Goal: Transaction & Acquisition: Purchase product/service

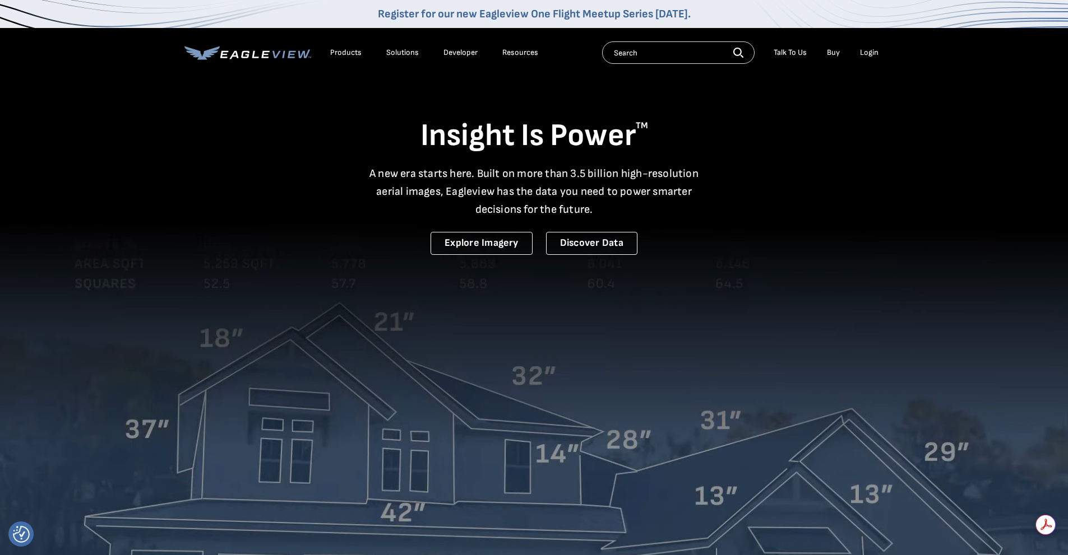
click at [865, 50] on div "Login" at bounding box center [869, 53] width 18 height 10
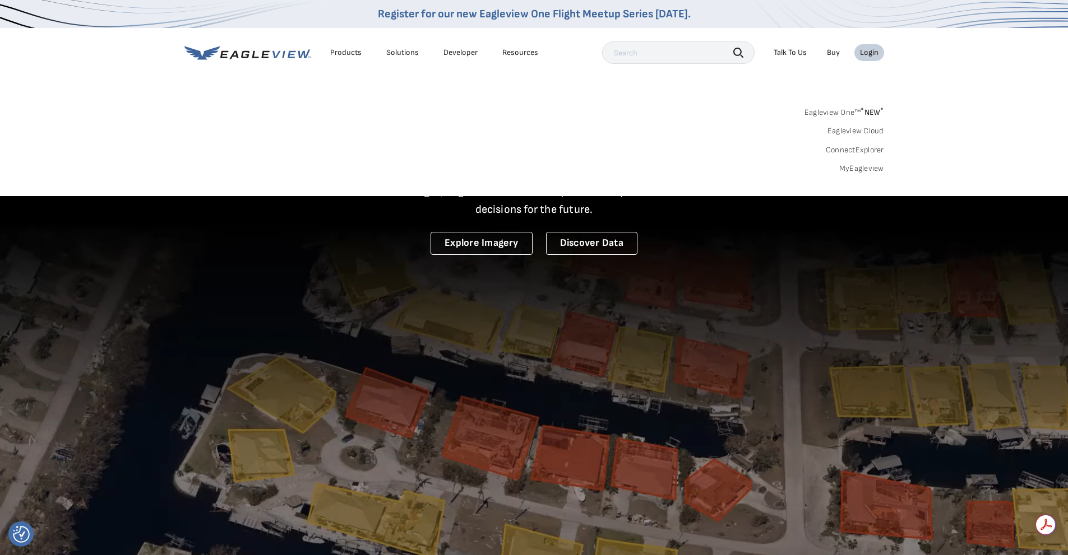
click at [858, 172] on link "MyEagleview" at bounding box center [861, 169] width 45 height 10
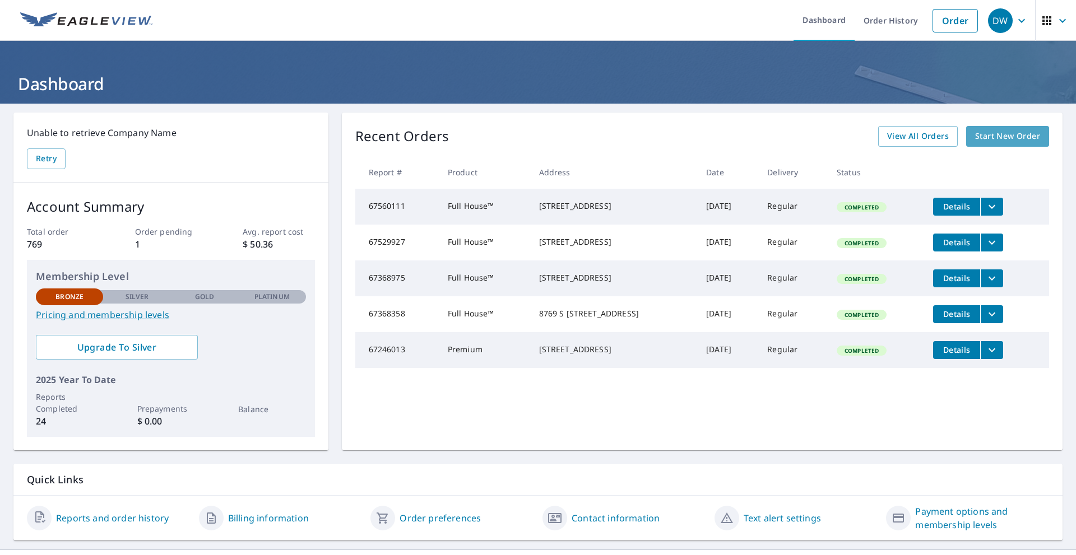
click at [980, 141] on span "Start New Order" at bounding box center [1007, 136] width 65 height 14
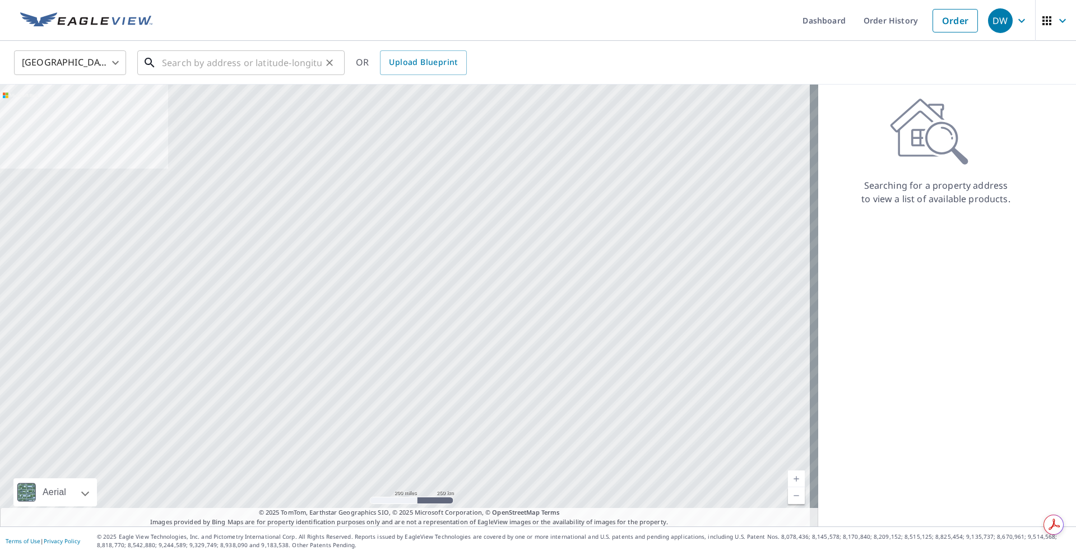
click at [229, 69] on input "text" at bounding box center [242, 62] width 160 height 31
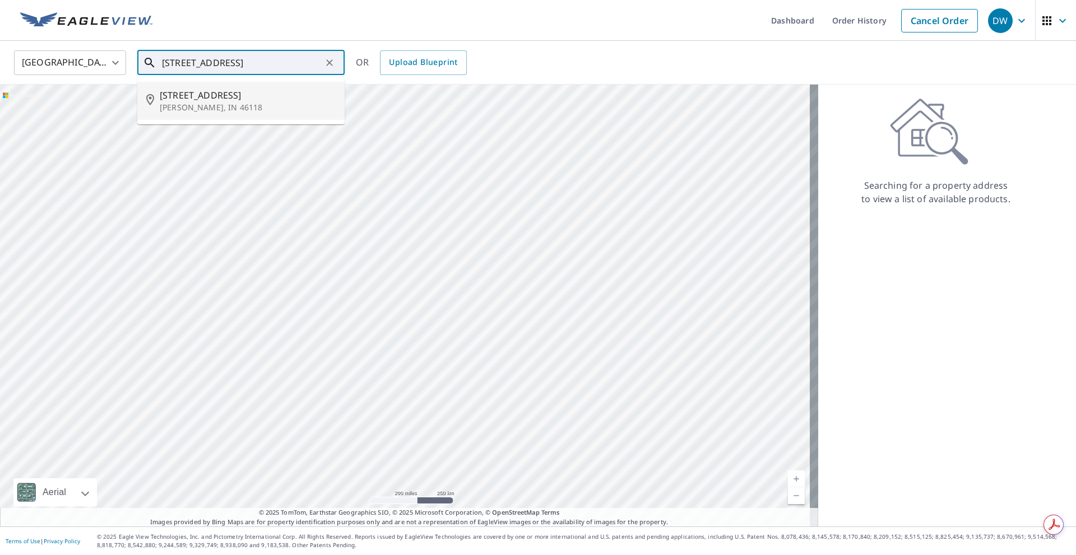
click at [233, 94] on span "6597 S County Road 100 W" at bounding box center [248, 95] width 176 height 13
type input "6597 S County Road 100 W Clayton, IN 46118"
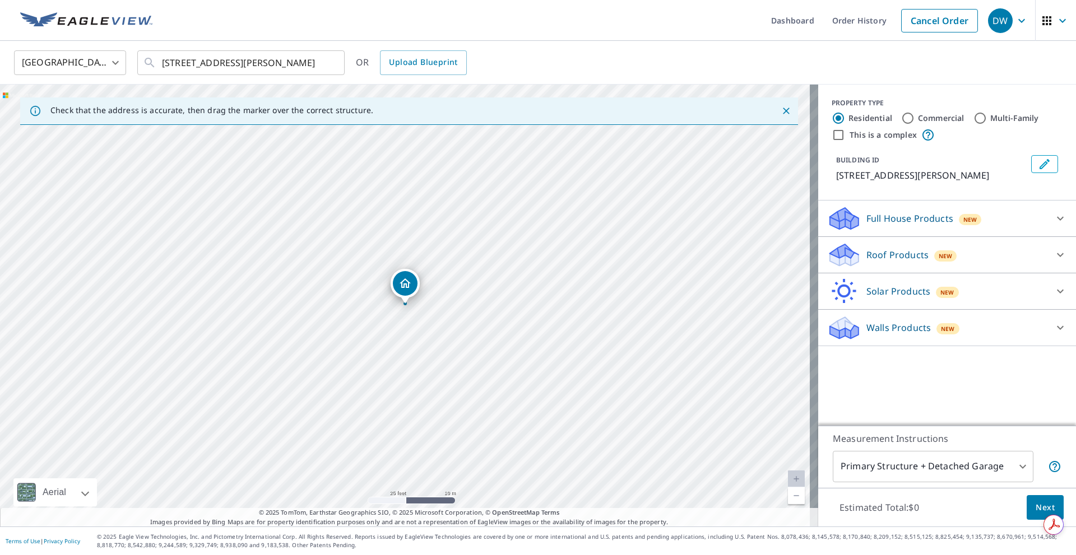
click at [934, 225] on p "Full House Products" at bounding box center [910, 218] width 87 height 13
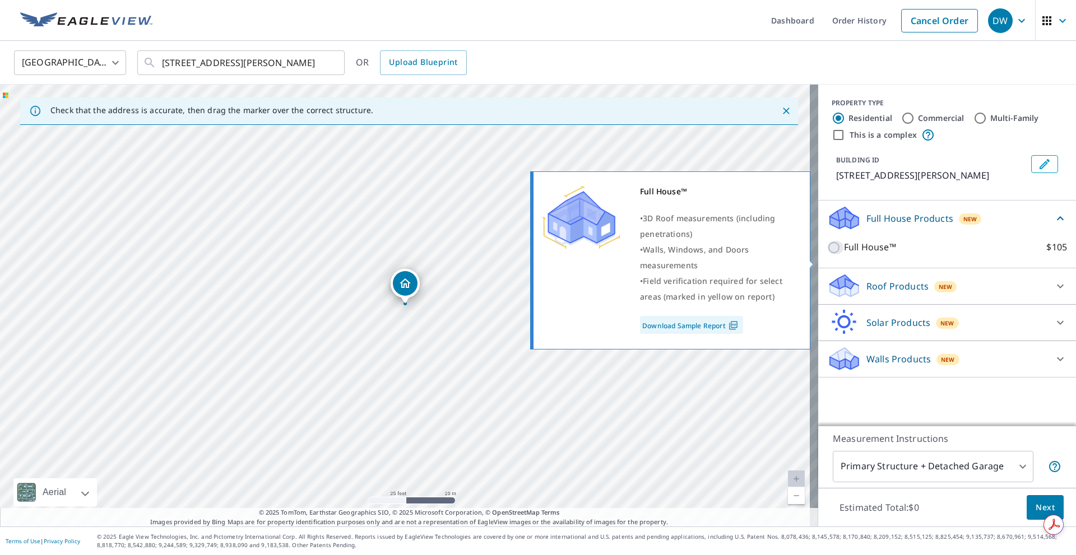
click at [827, 254] on input "Full House™ $105" at bounding box center [835, 247] width 17 height 13
checkbox input "true"
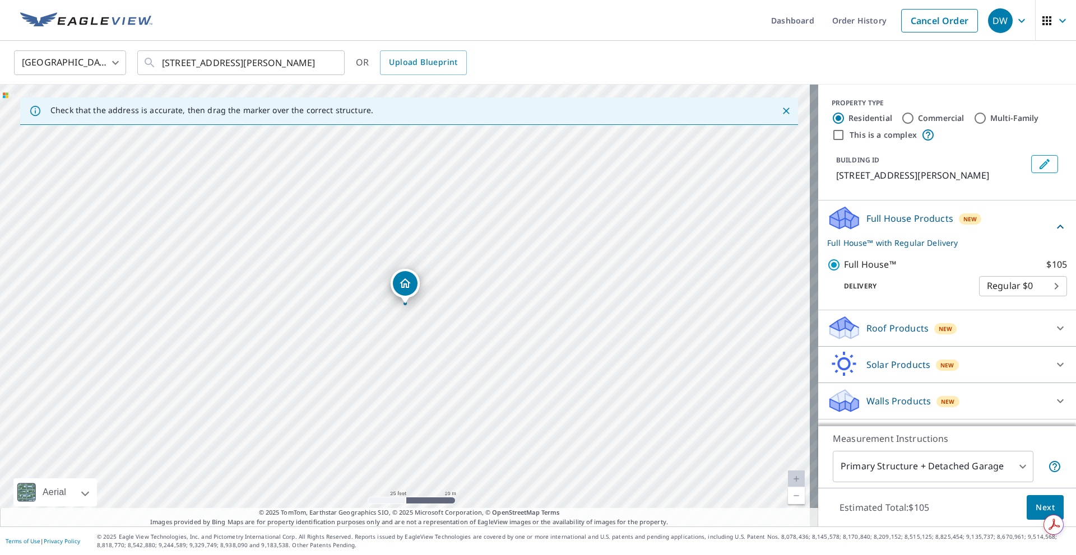
click at [877, 335] on p "Roof Products" at bounding box center [898, 328] width 62 height 13
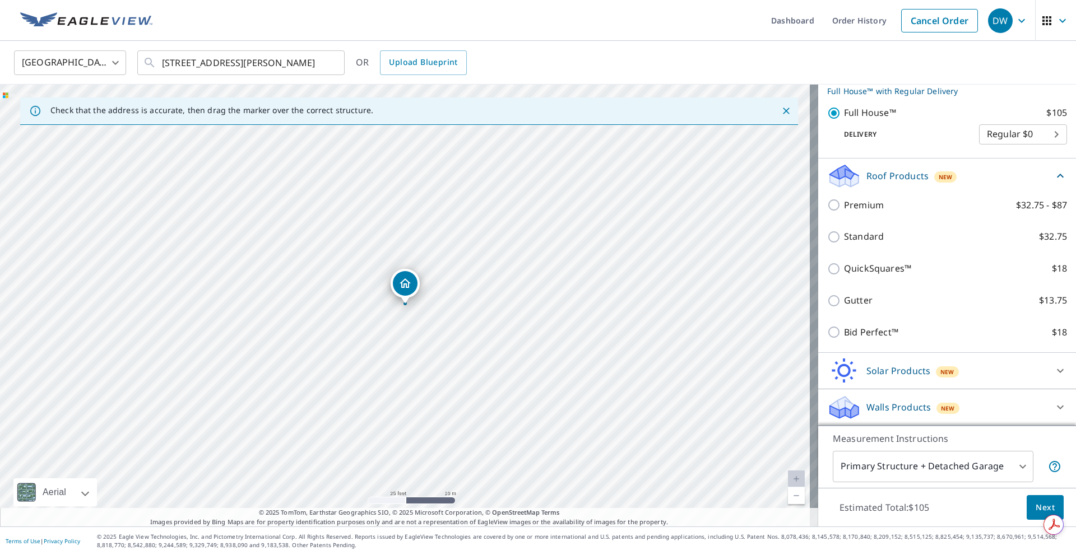
scroll to position [165, 0]
click at [869, 468] on body "DW DW Dashboard Order History Cancel Order DW United States US ​ 6597 S County …" at bounding box center [538, 277] width 1076 height 555
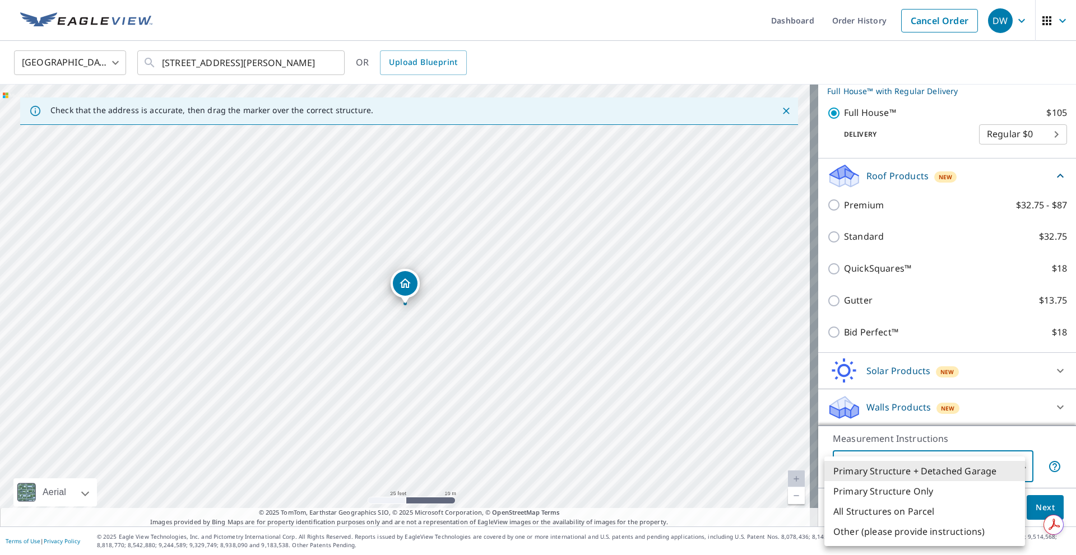
click at [897, 474] on li "Primary Structure + Detached Garage" at bounding box center [924, 471] width 201 height 20
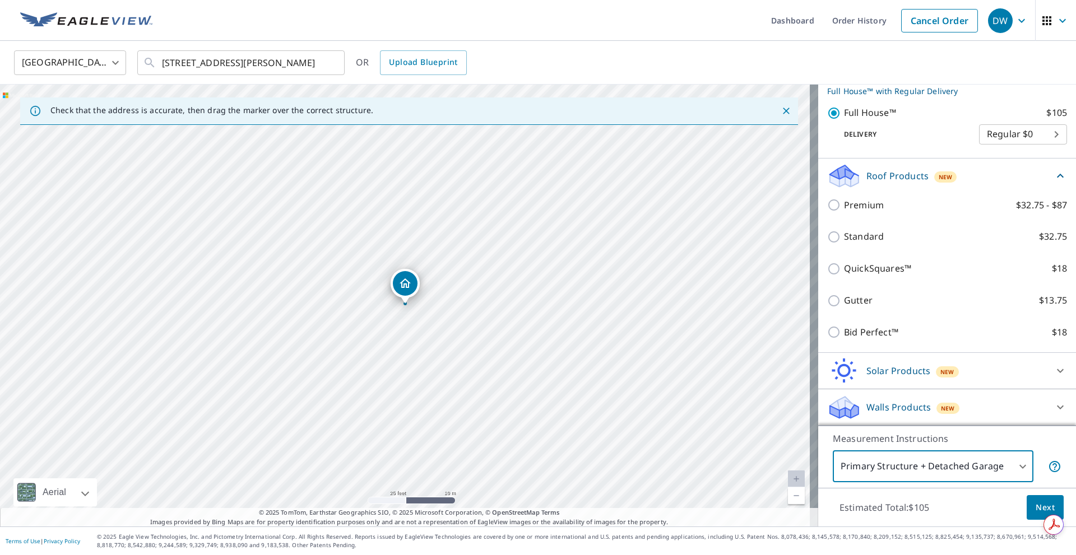
click at [880, 402] on p "Walls Products" at bounding box center [899, 407] width 64 height 13
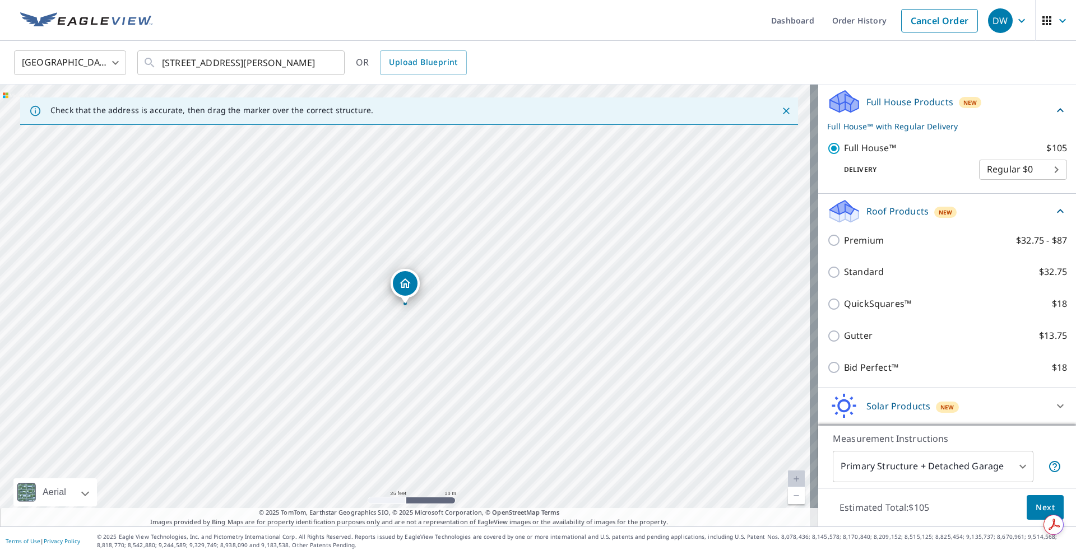
scroll to position [61, 0]
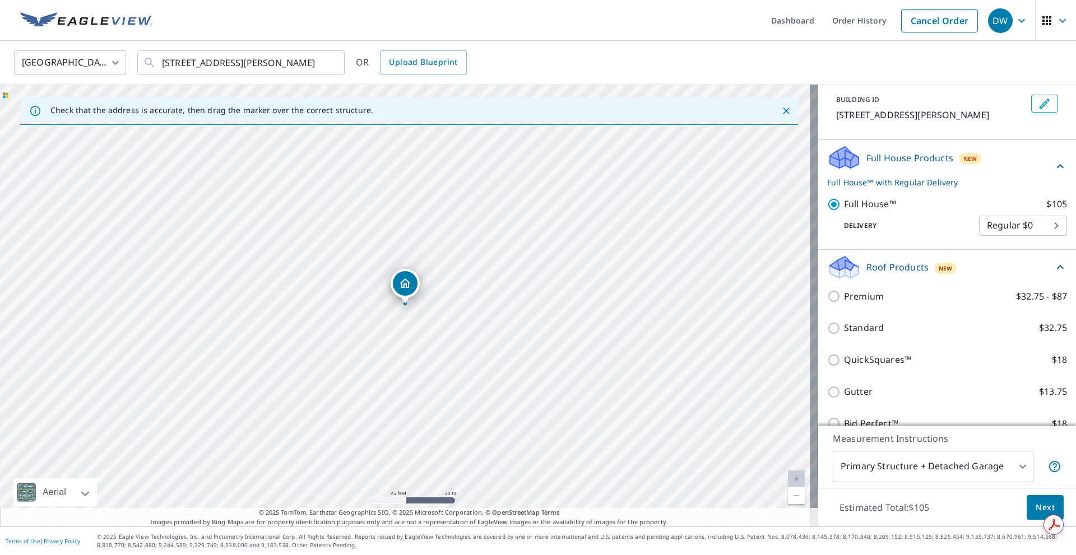
click at [1027, 504] on button "Next" at bounding box center [1045, 507] width 37 height 25
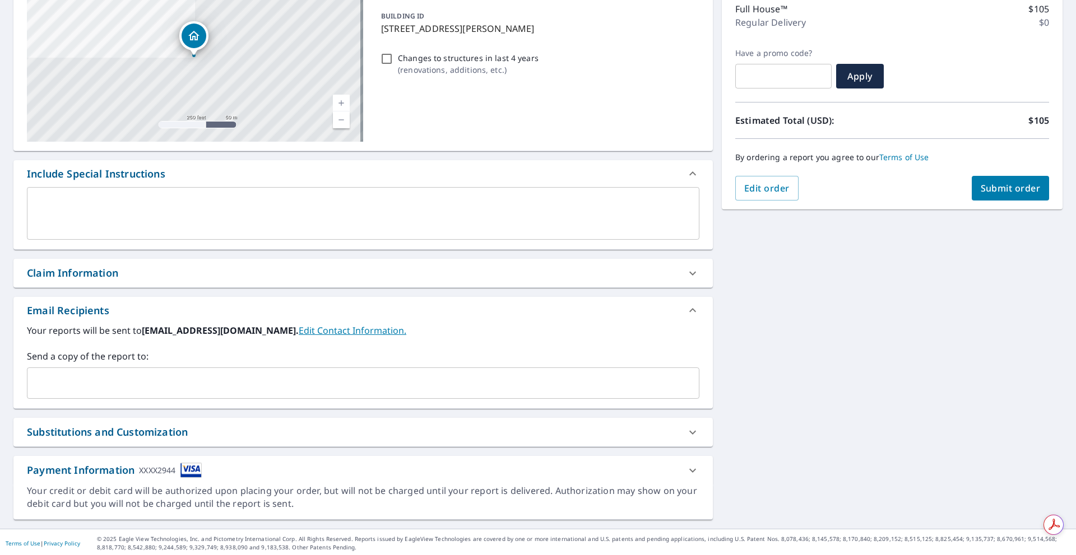
scroll to position [150, 0]
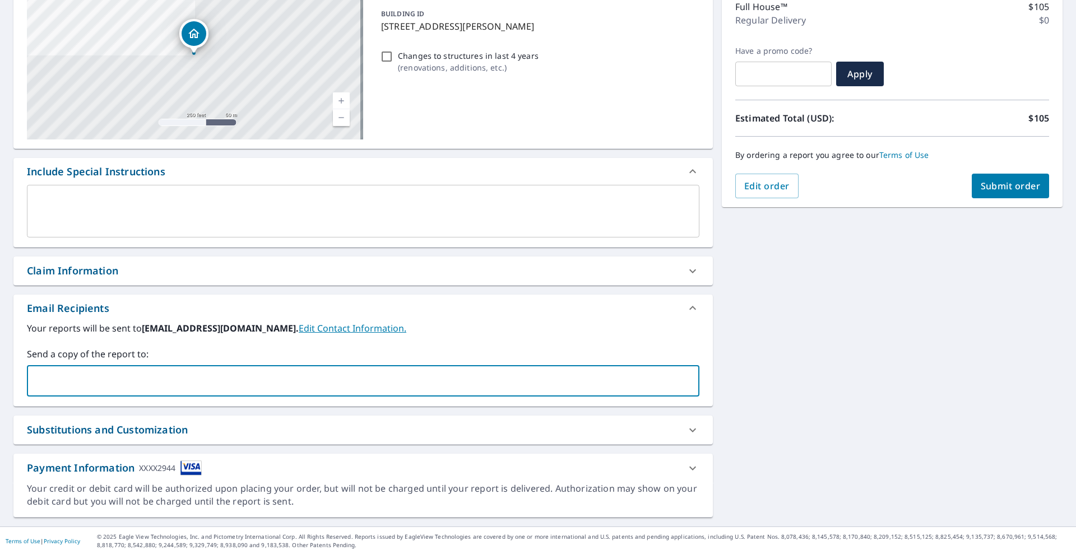
click at [92, 381] on input "text" at bounding box center [355, 380] width 646 height 21
type input "rcup@whiteoakconstruction.com,"
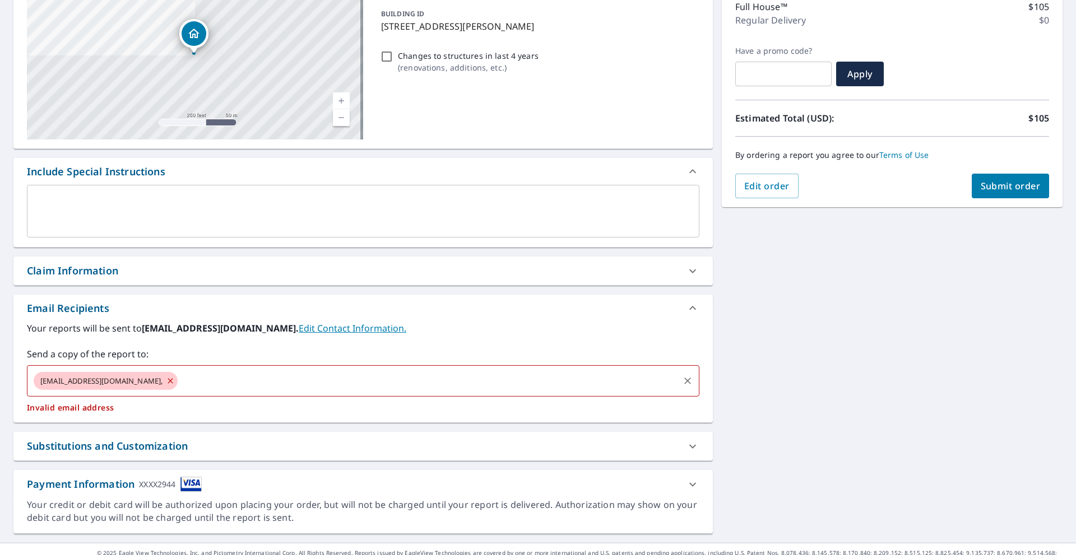
click at [166, 381] on icon at bounding box center [170, 381] width 9 height 12
checkbox input "true"
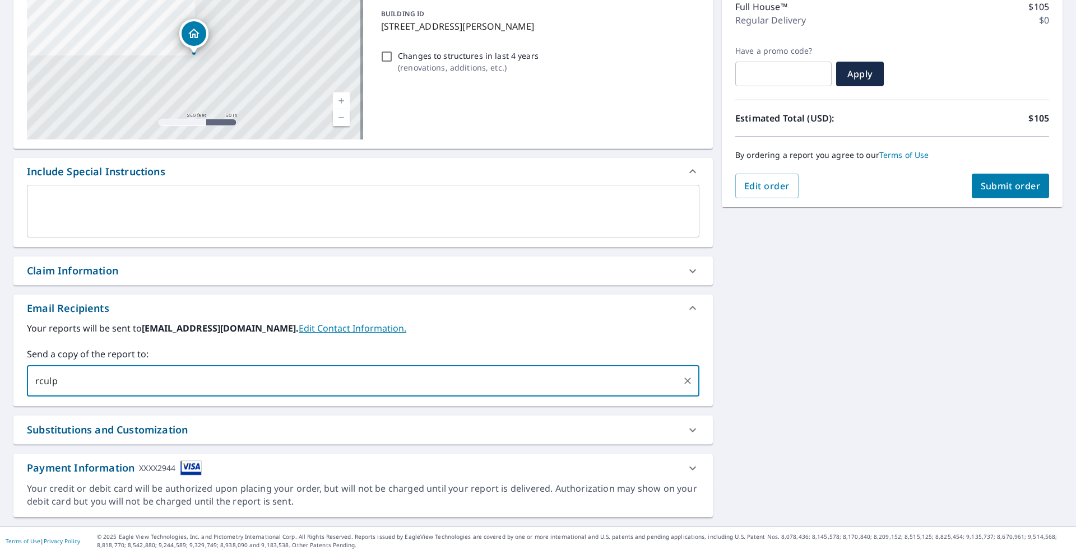
type input "rculp@whiteoakconstruction.com"
checkbox input "true"
type input "claims@whiteoakconstruction.com"
click at [1002, 179] on button "Submit order" at bounding box center [1011, 186] width 78 height 25
checkbox input "true"
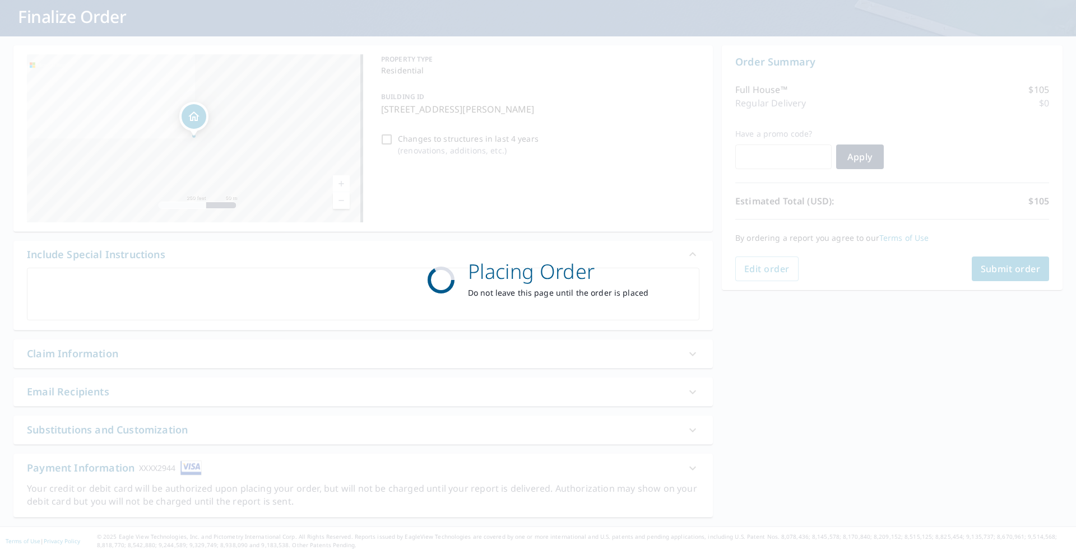
scroll to position [67, 0]
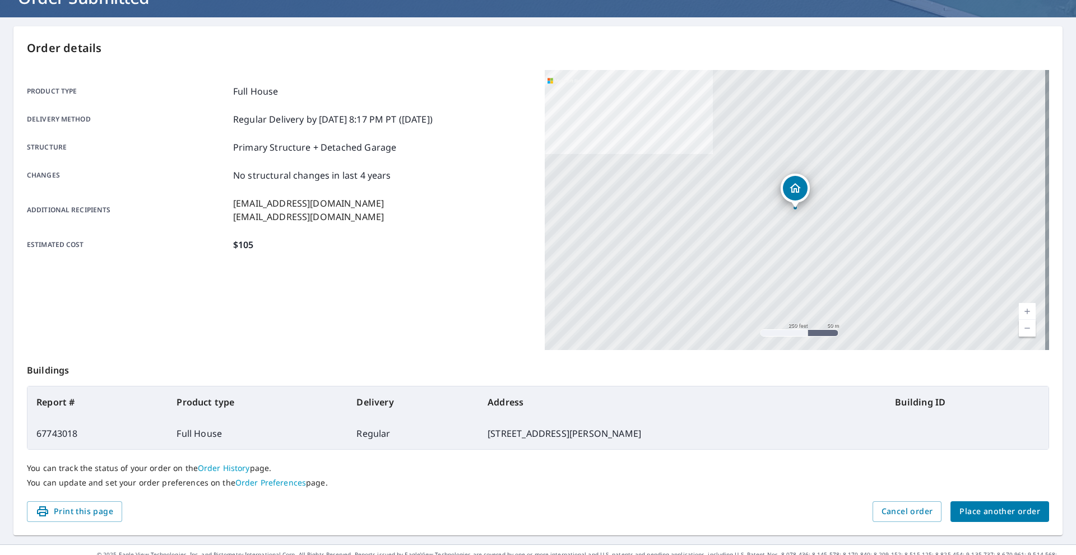
scroll to position [104, 0]
